Goal: Task Accomplishment & Management: Manage account settings

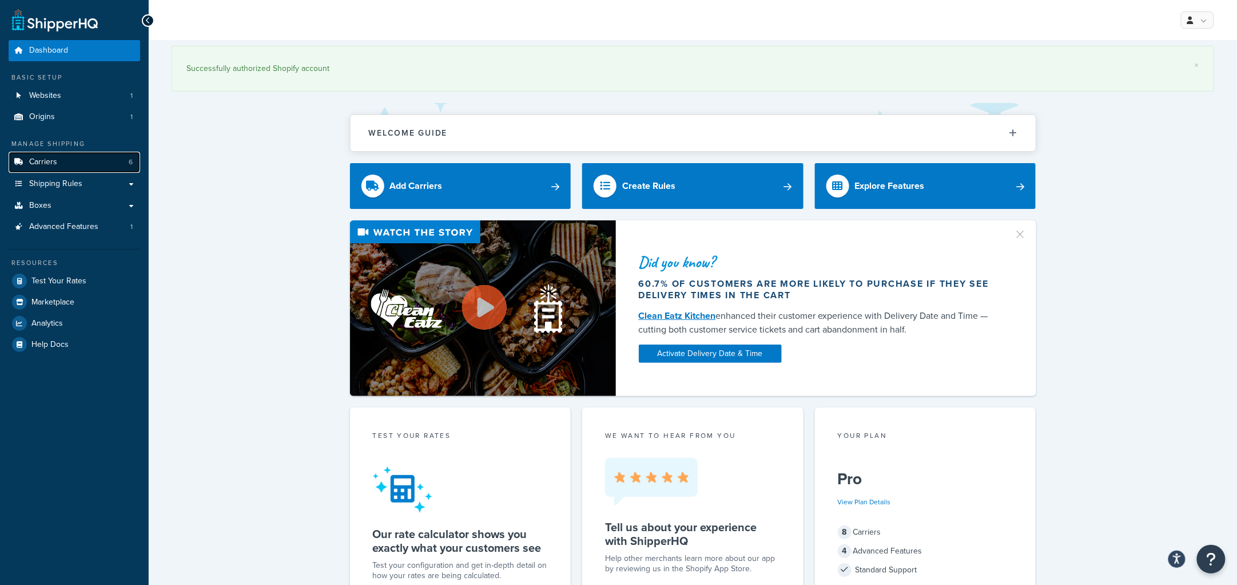
click at [73, 165] on link "Carriers 6" at bounding box center [75, 162] width 132 height 21
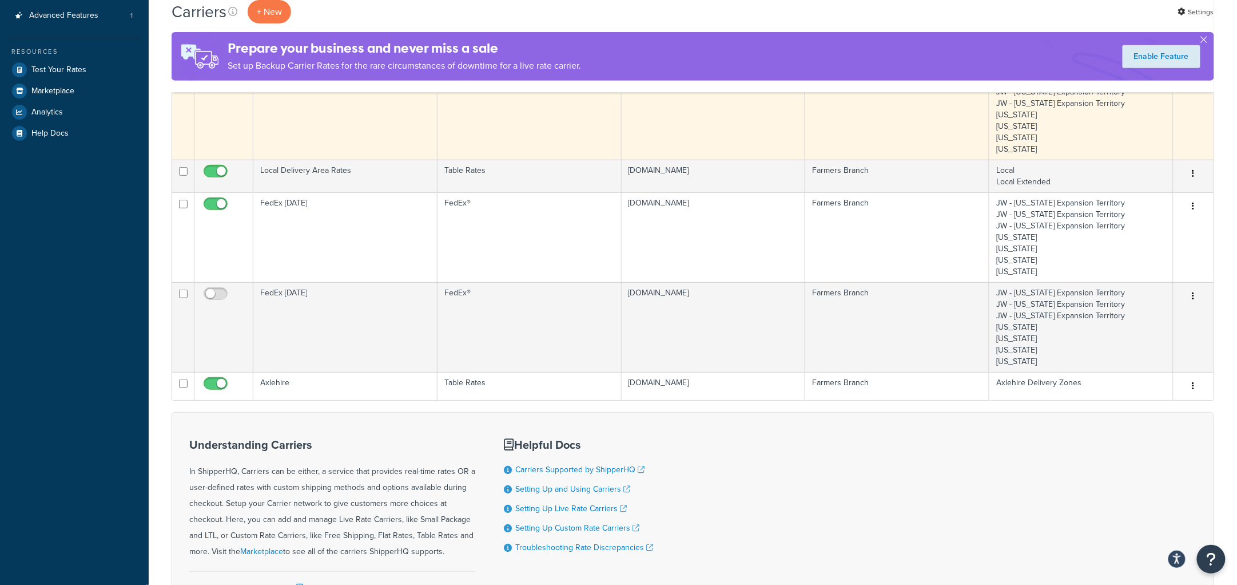
scroll to position [285, 0]
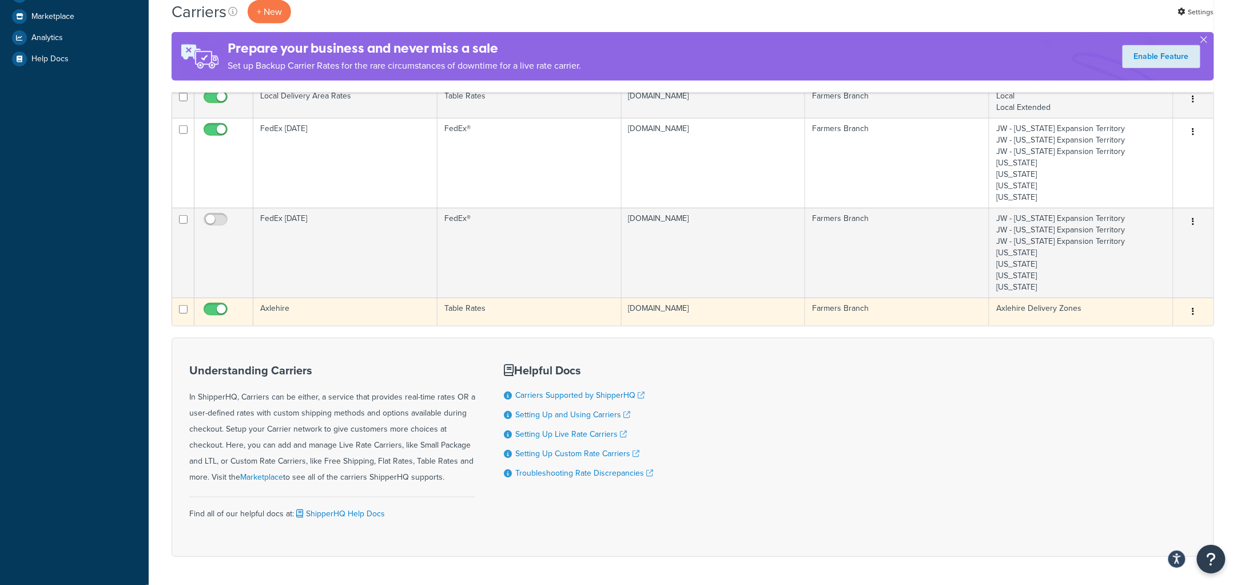
click at [280, 312] on td "Axlehire" at bounding box center [345, 311] width 184 height 28
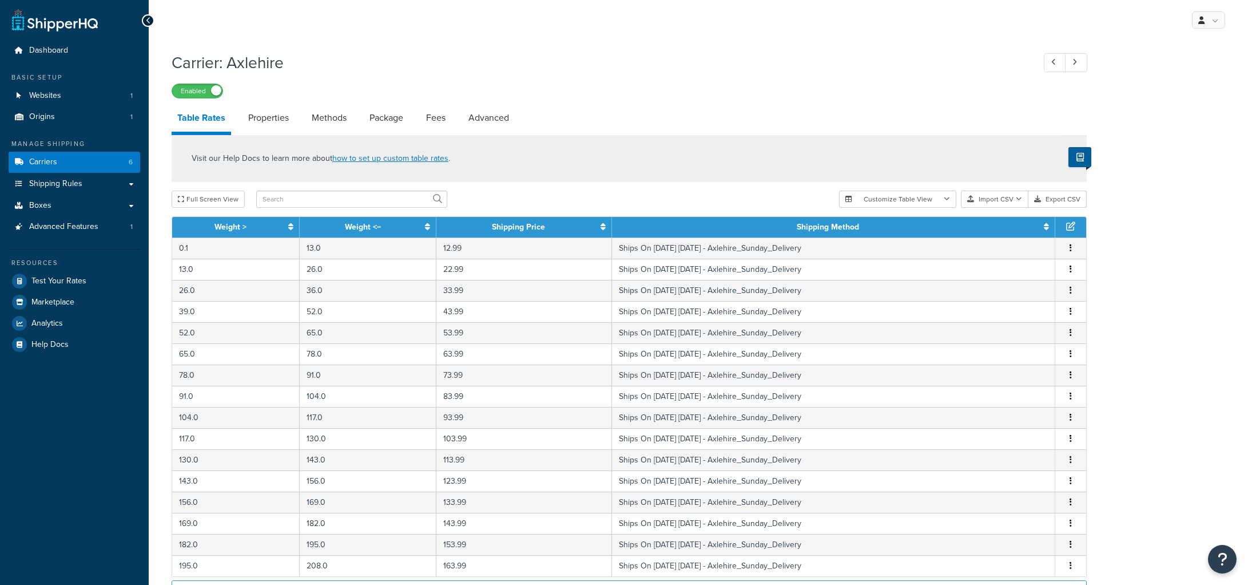
select select "25"
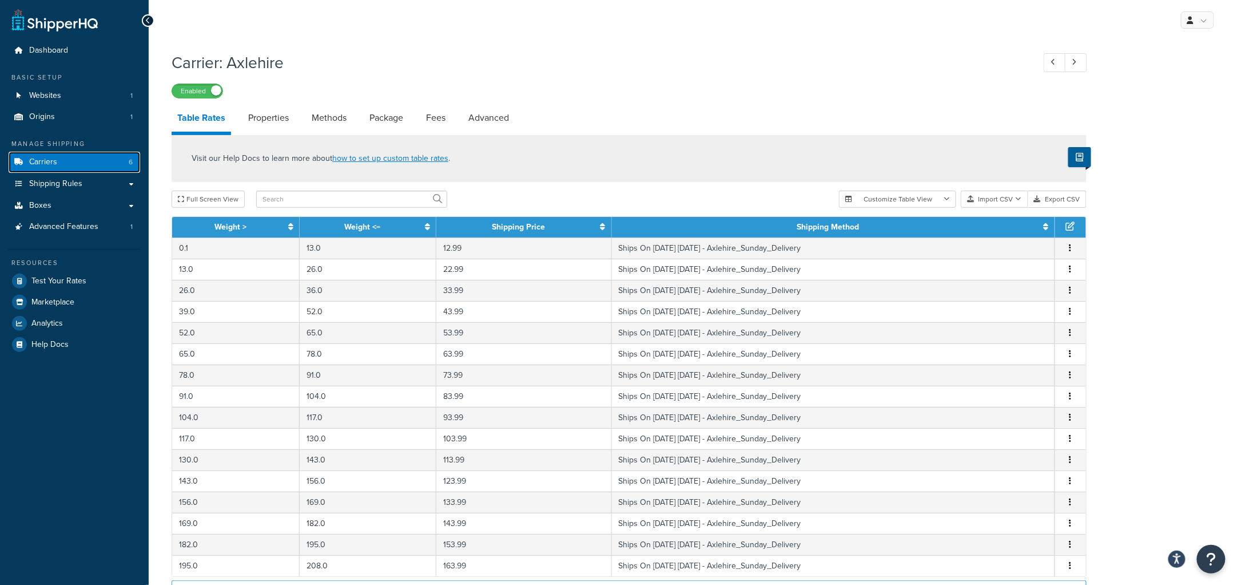
click at [57, 156] on link "Carriers 6" at bounding box center [75, 162] width 132 height 21
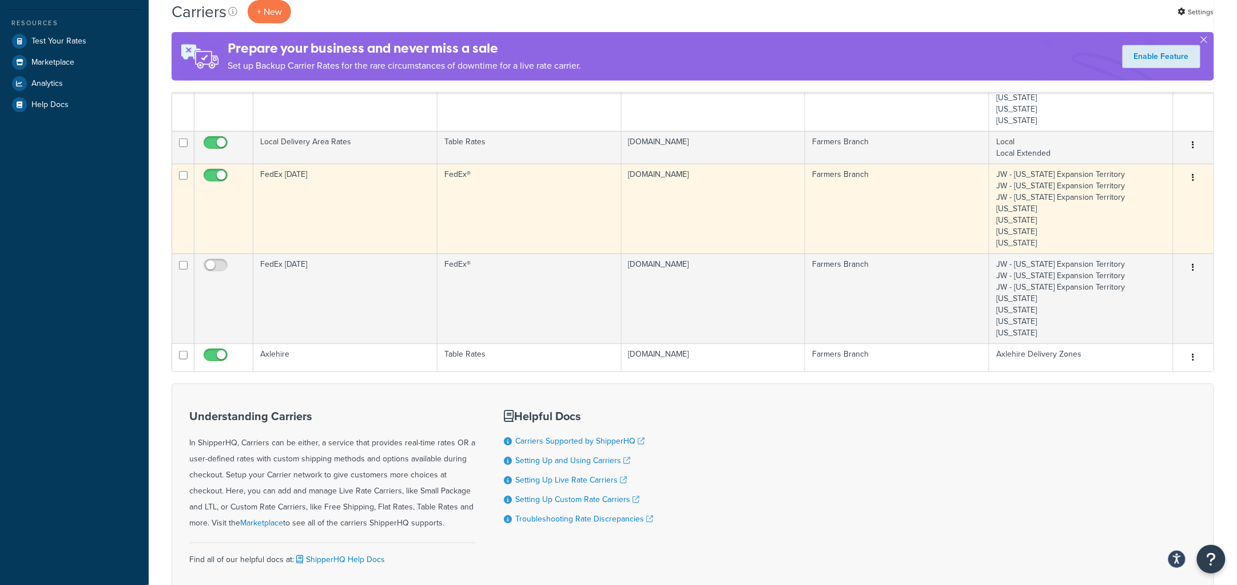
scroll to position [214, 0]
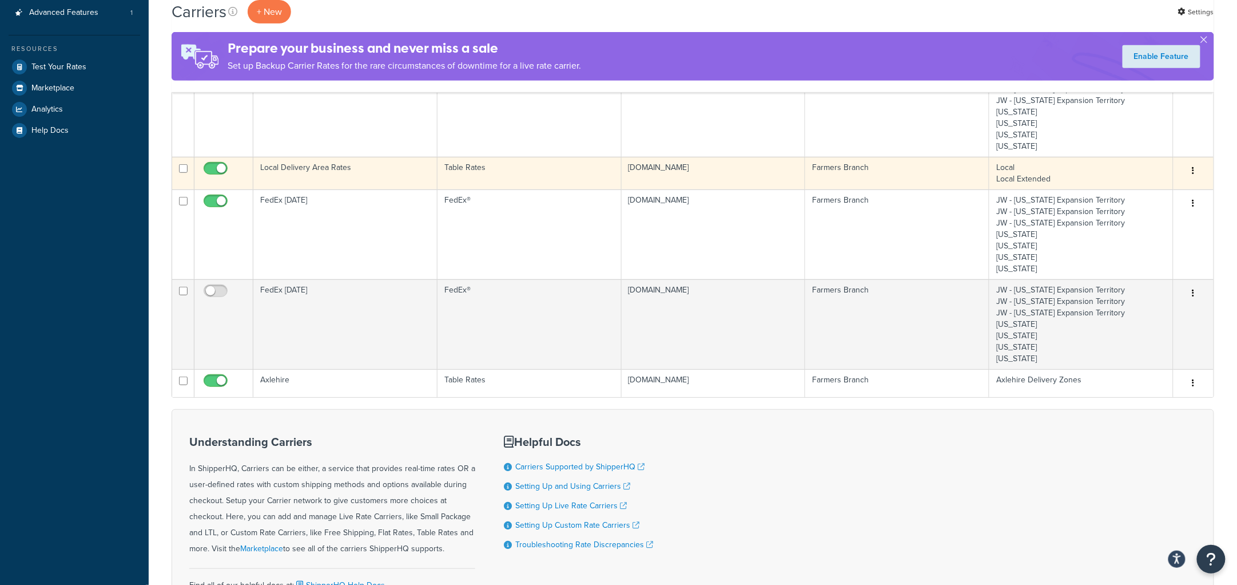
click at [361, 170] on td "Local Delivery Area Rates" at bounding box center [345, 173] width 184 height 33
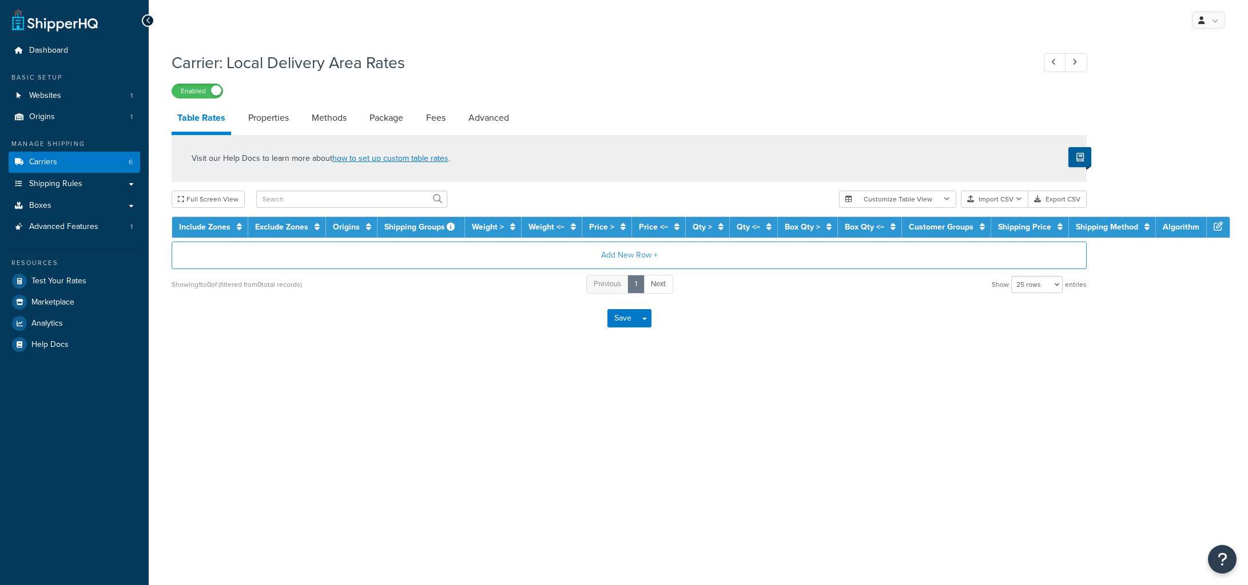
select select "25"
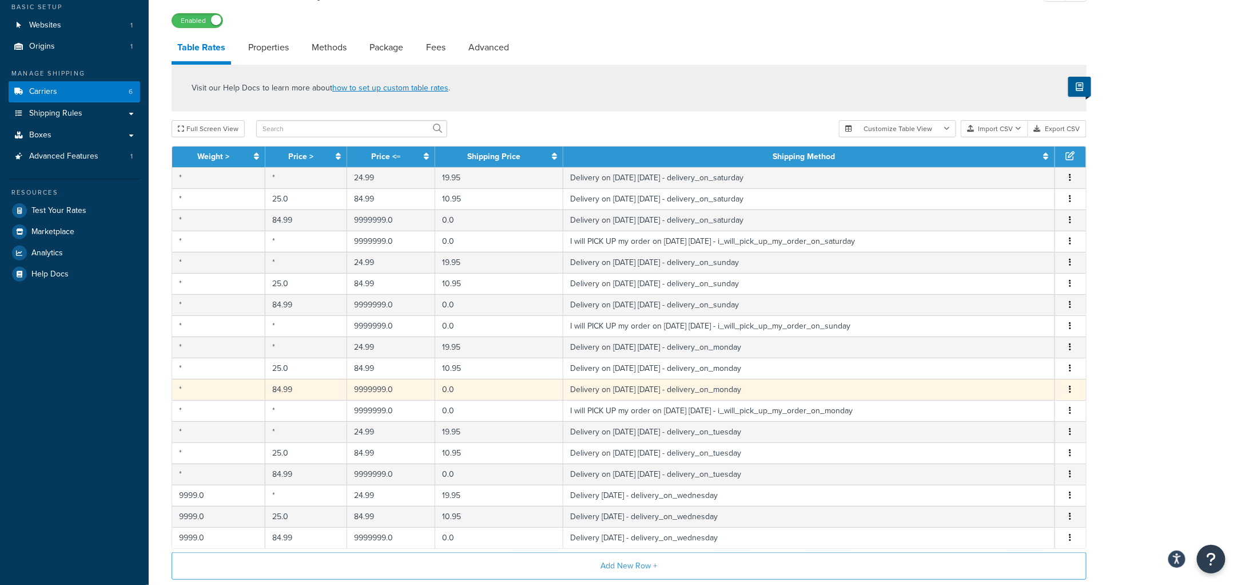
scroll to position [71, 0]
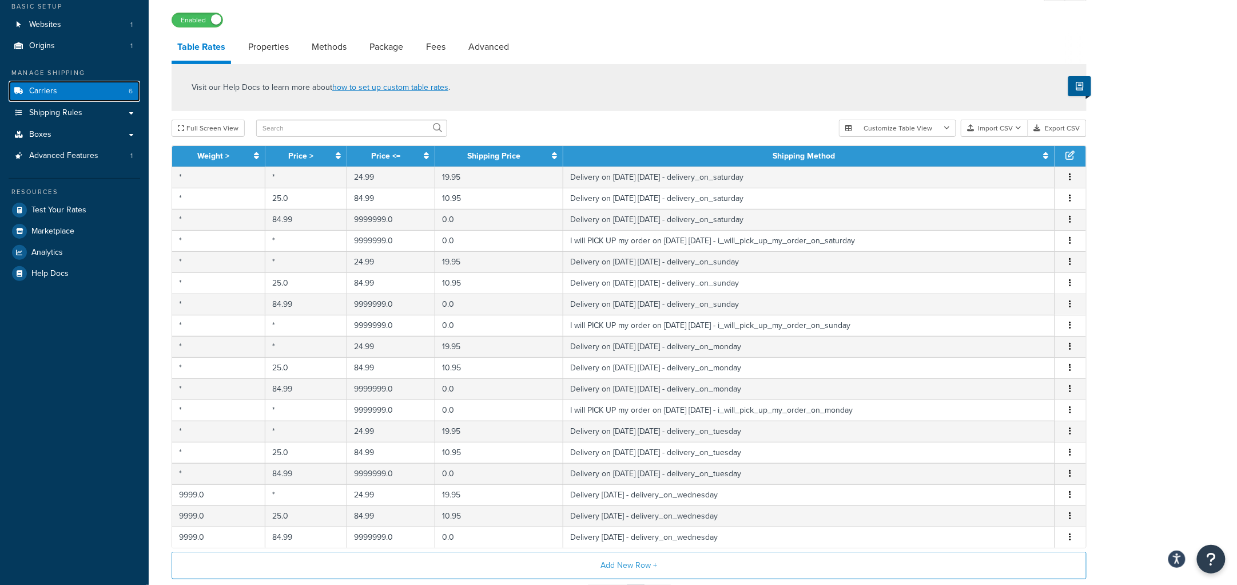
click at [65, 86] on link "Carriers 6" at bounding box center [75, 91] width 132 height 21
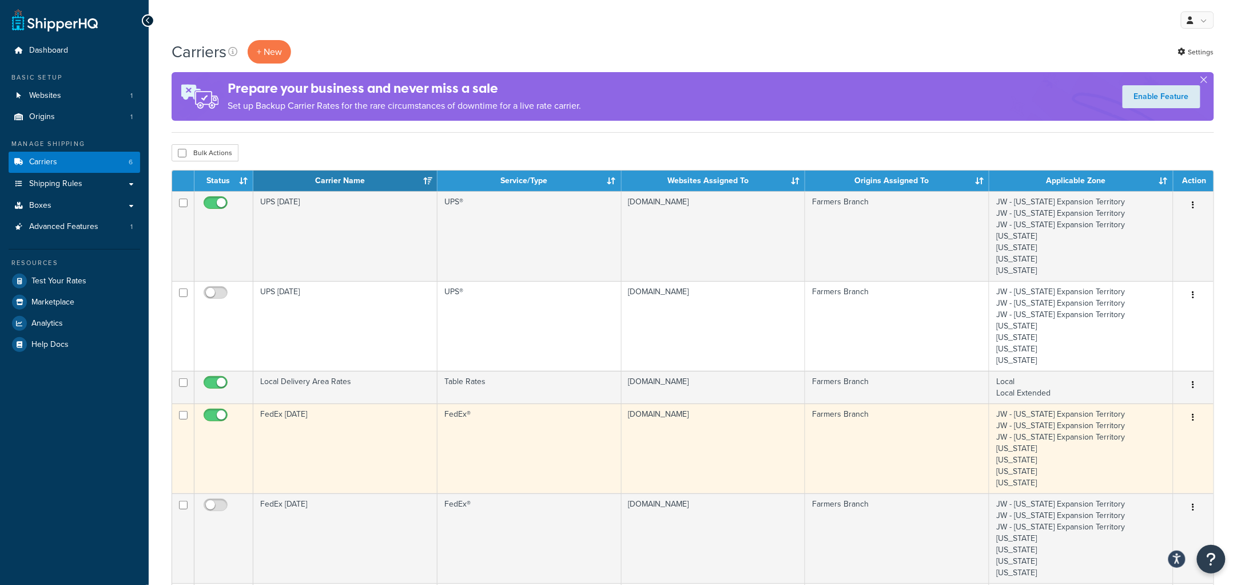
click at [325, 432] on td "FedEx [DATE]" at bounding box center [345, 448] width 184 height 90
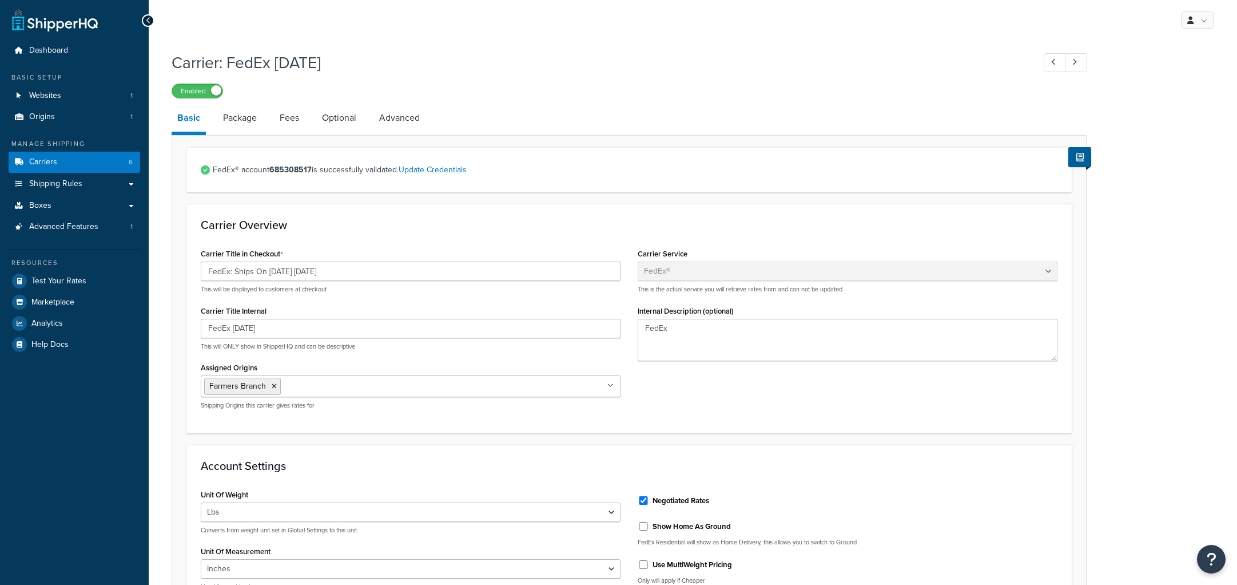
select select "fedEx"
select select "REGULAR_PICKUP"
select select "YOUR_PACKAGING"
click at [43, 160] on span "Carriers" at bounding box center [43, 162] width 28 height 10
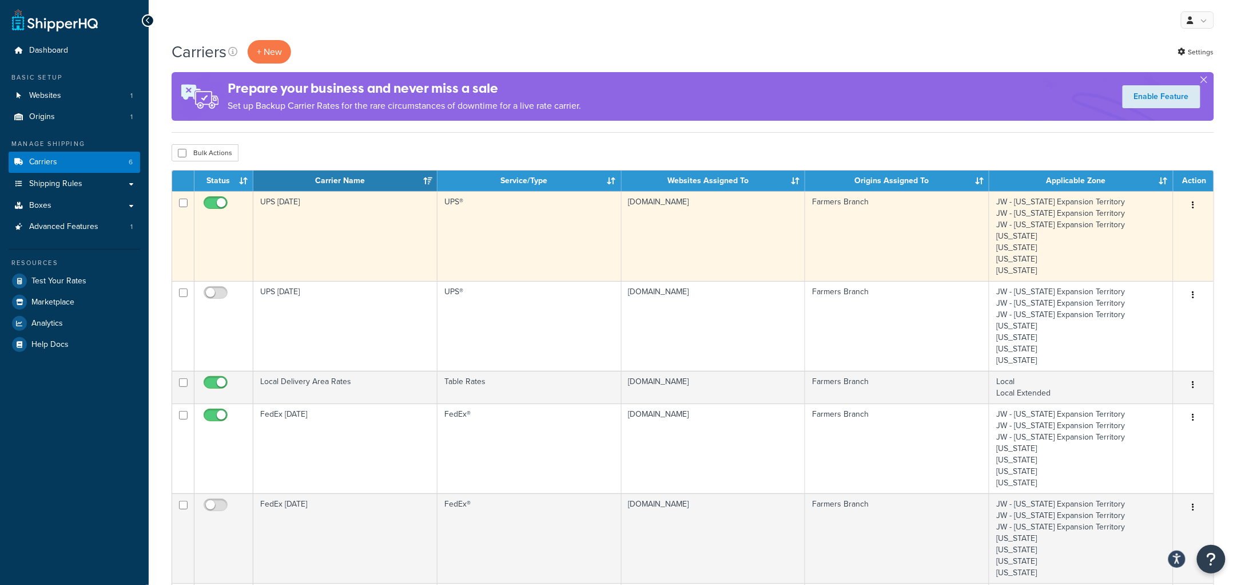
click at [320, 237] on td "UPS [DATE]" at bounding box center [345, 236] width 184 height 90
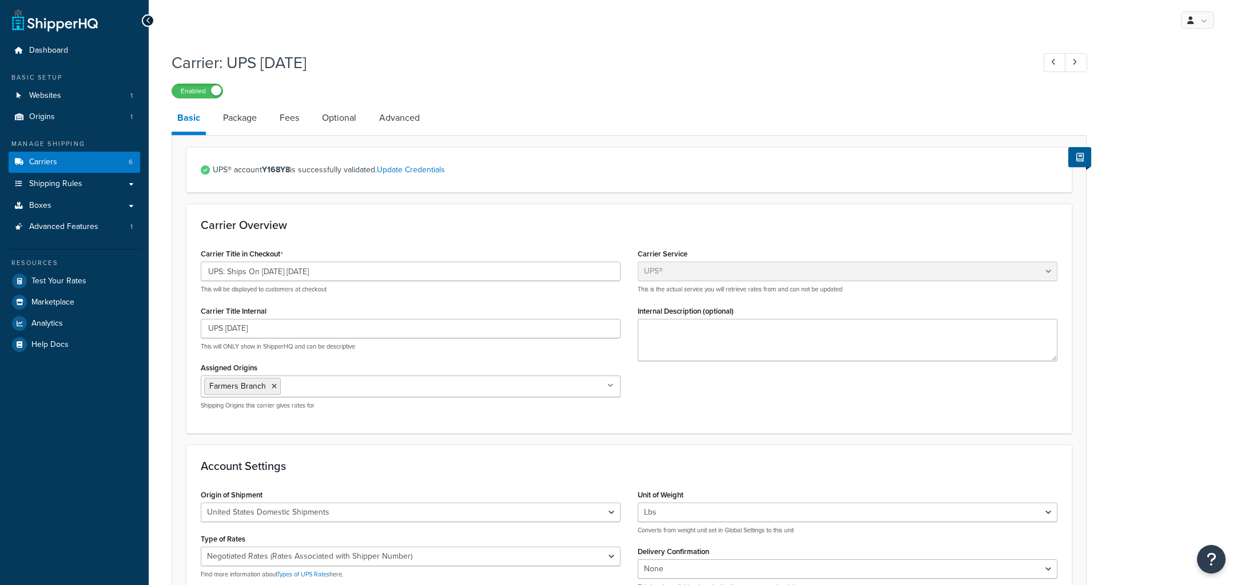
select select "ups"
click at [31, 161] on span "Carriers" at bounding box center [43, 162] width 28 height 10
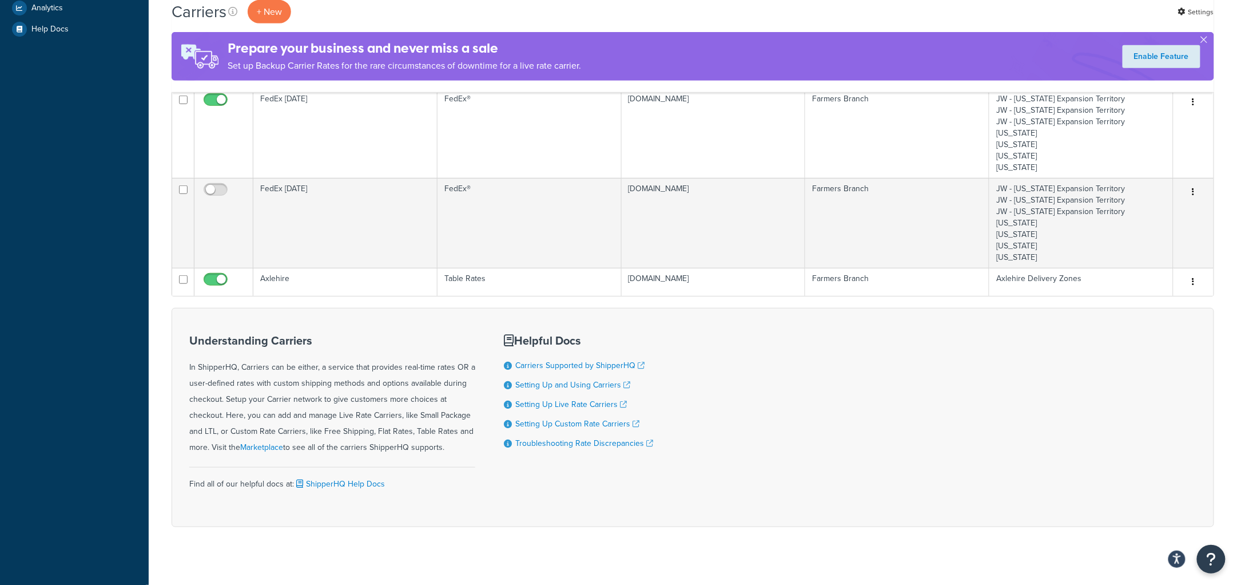
scroll to position [326, 0]
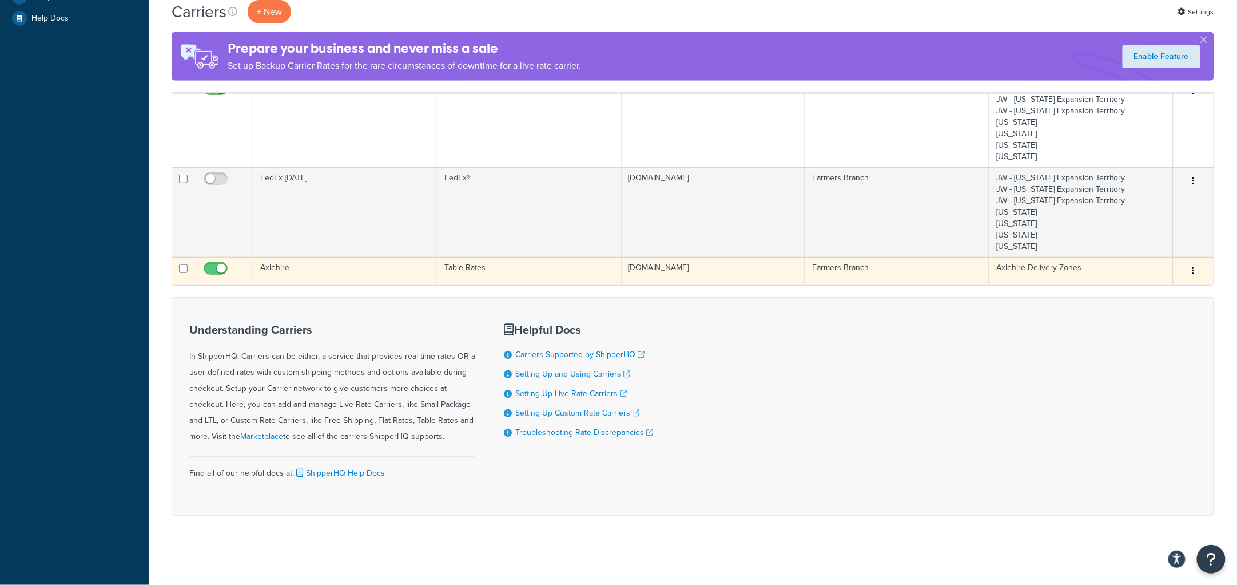
click at [328, 265] on td "Axlehire" at bounding box center [345, 271] width 184 height 28
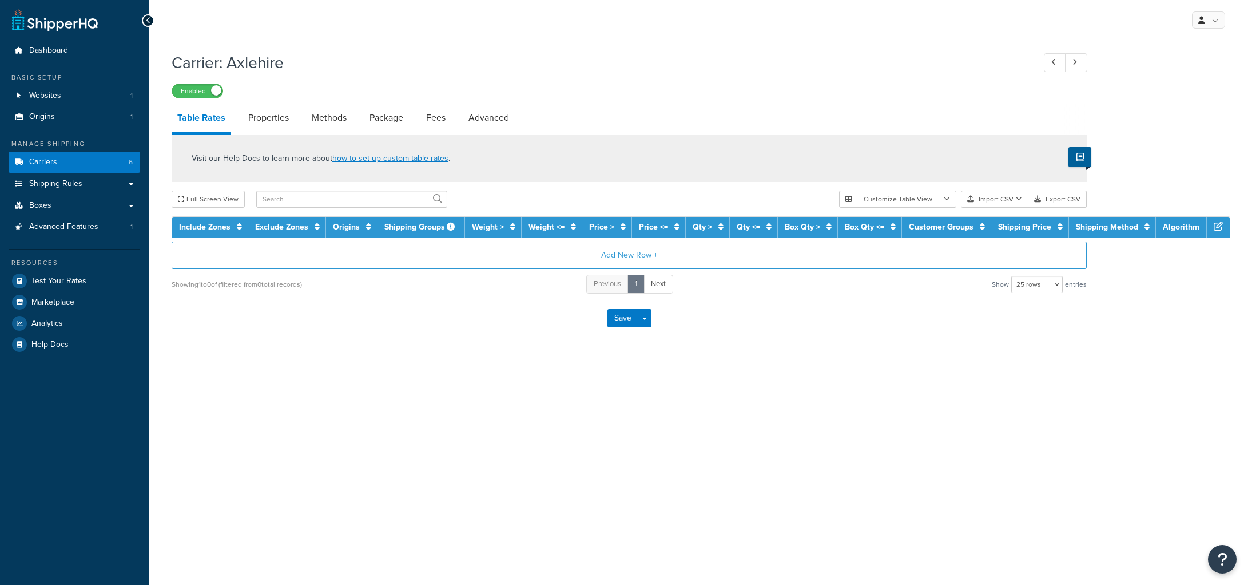
select select "25"
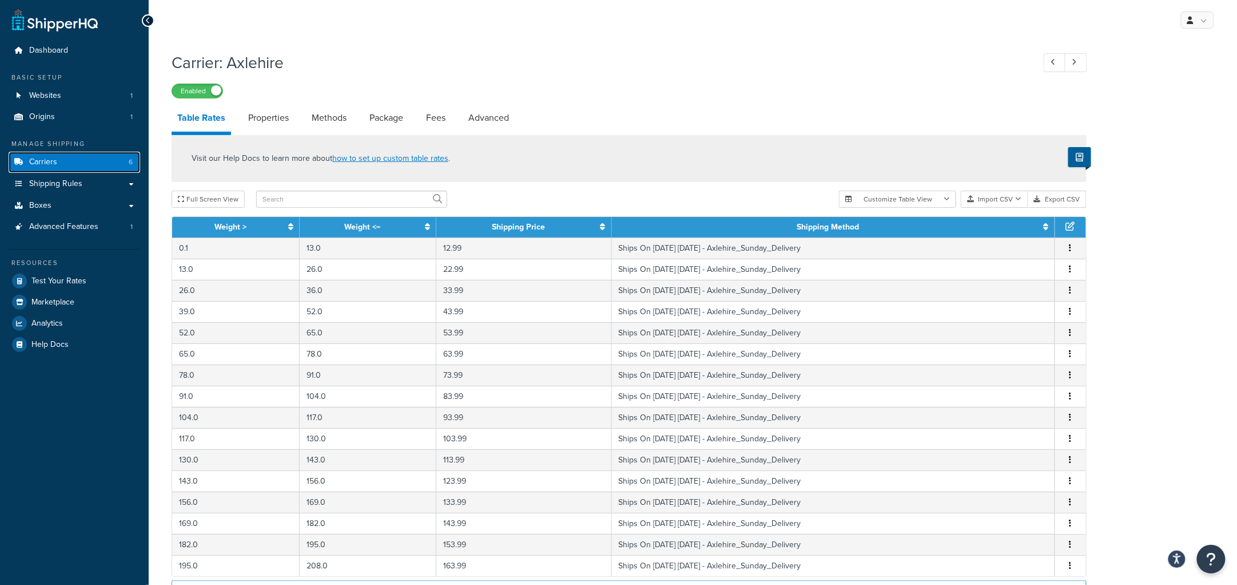
click at [50, 157] on span "Carriers" at bounding box center [43, 162] width 28 height 10
